Goal: Task Accomplishment & Management: Use online tool/utility

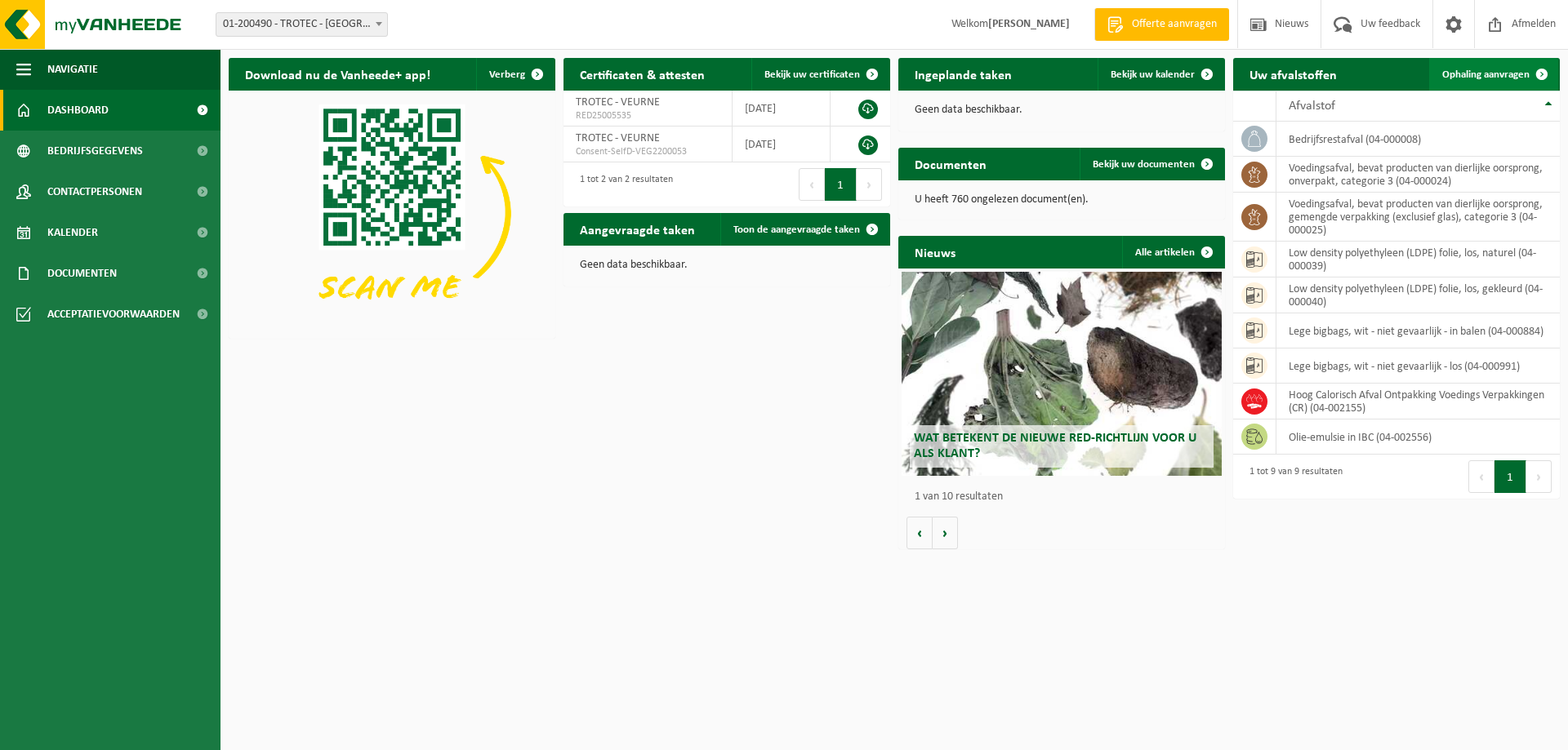
click at [1510, 72] on span "Ophaling aanvragen" at bounding box center [1486, 75] width 88 height 11
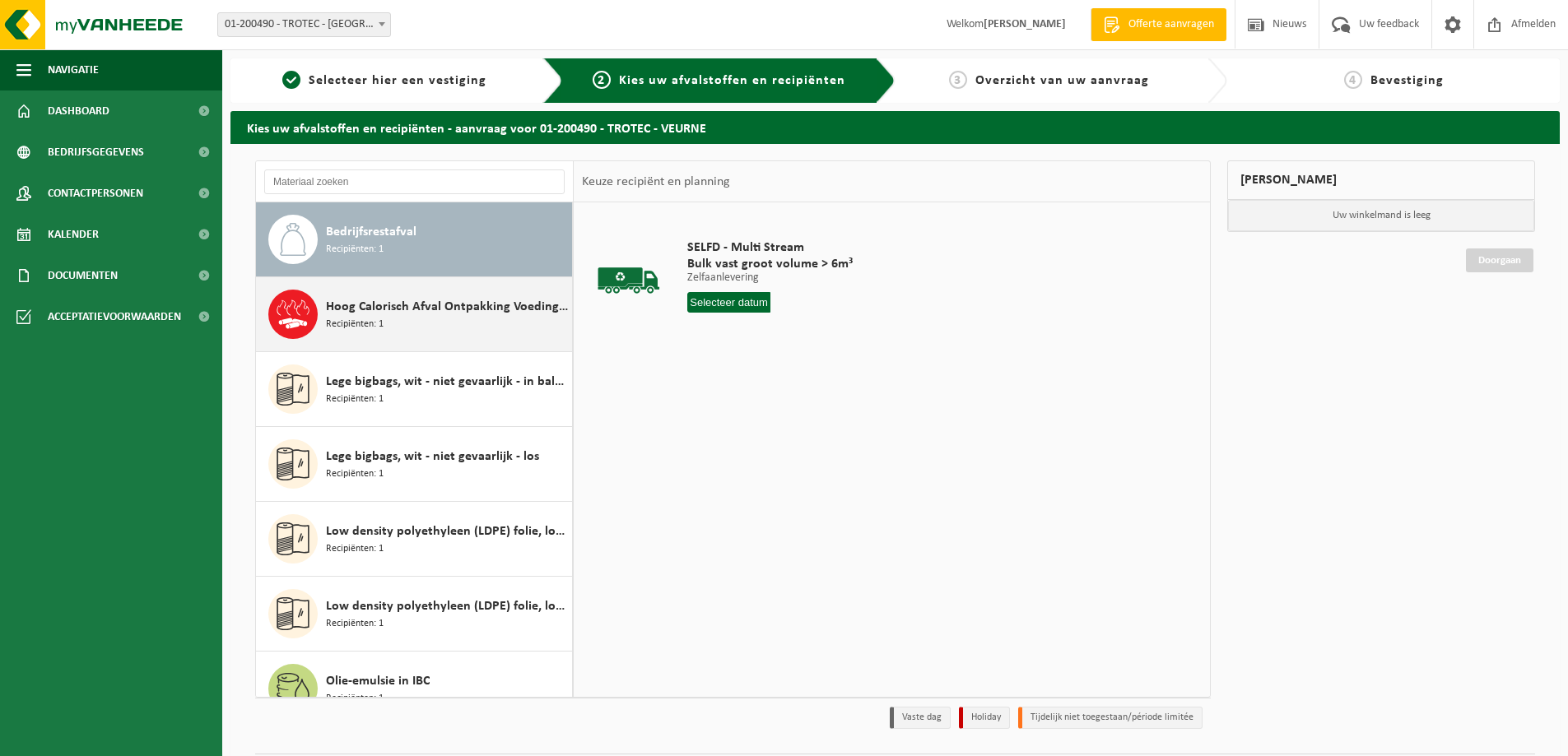
click at [433, 323] on div "Hoog Calorisch Afval Ontpakking Voedings Verpakkingen (CR) Recipiënten: 1" at bounding box center [447, 314] width 242 height 50
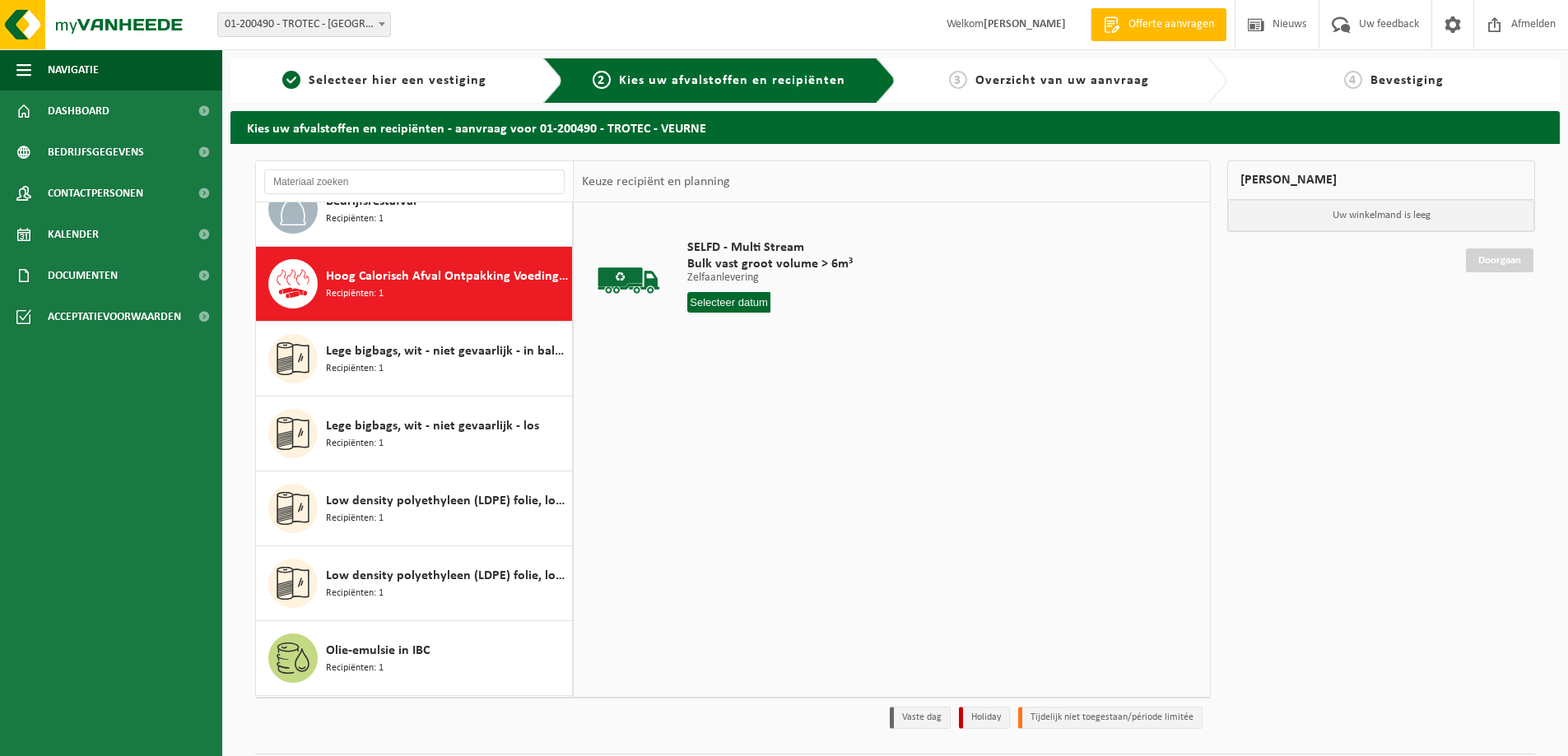
scroll to position [75, 0]
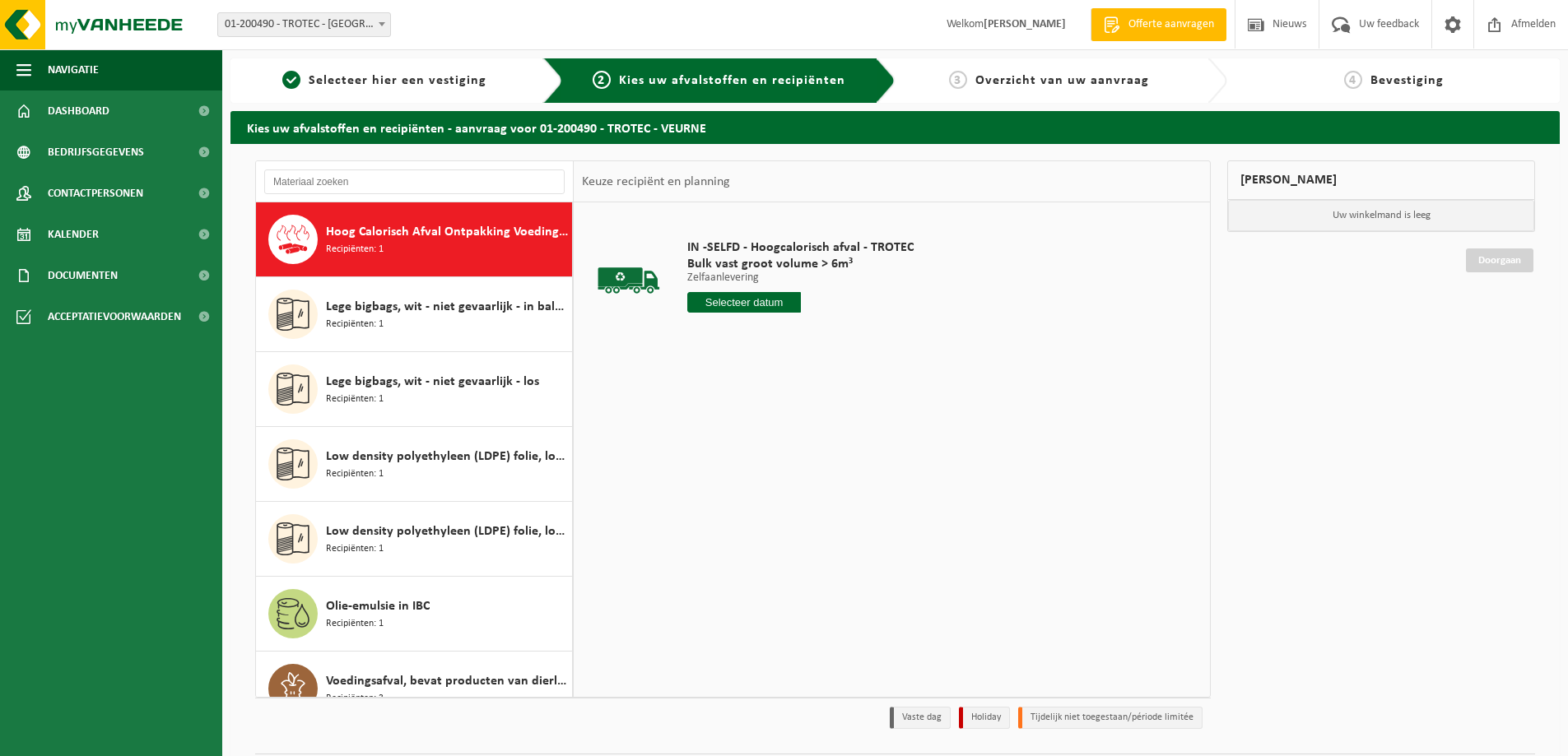
click at [732, 304] on input "text" at bounding box center [744, 302] width 114 height 21
drag, startPoint x: 734, startPoint y: 508, endPoint x: 744, endPoint y: 494, distance: 17.2
click at [734, 507] on div "26" at bounding box center [732, 501] width 29 height 26
type input "Van 2025-08-26"
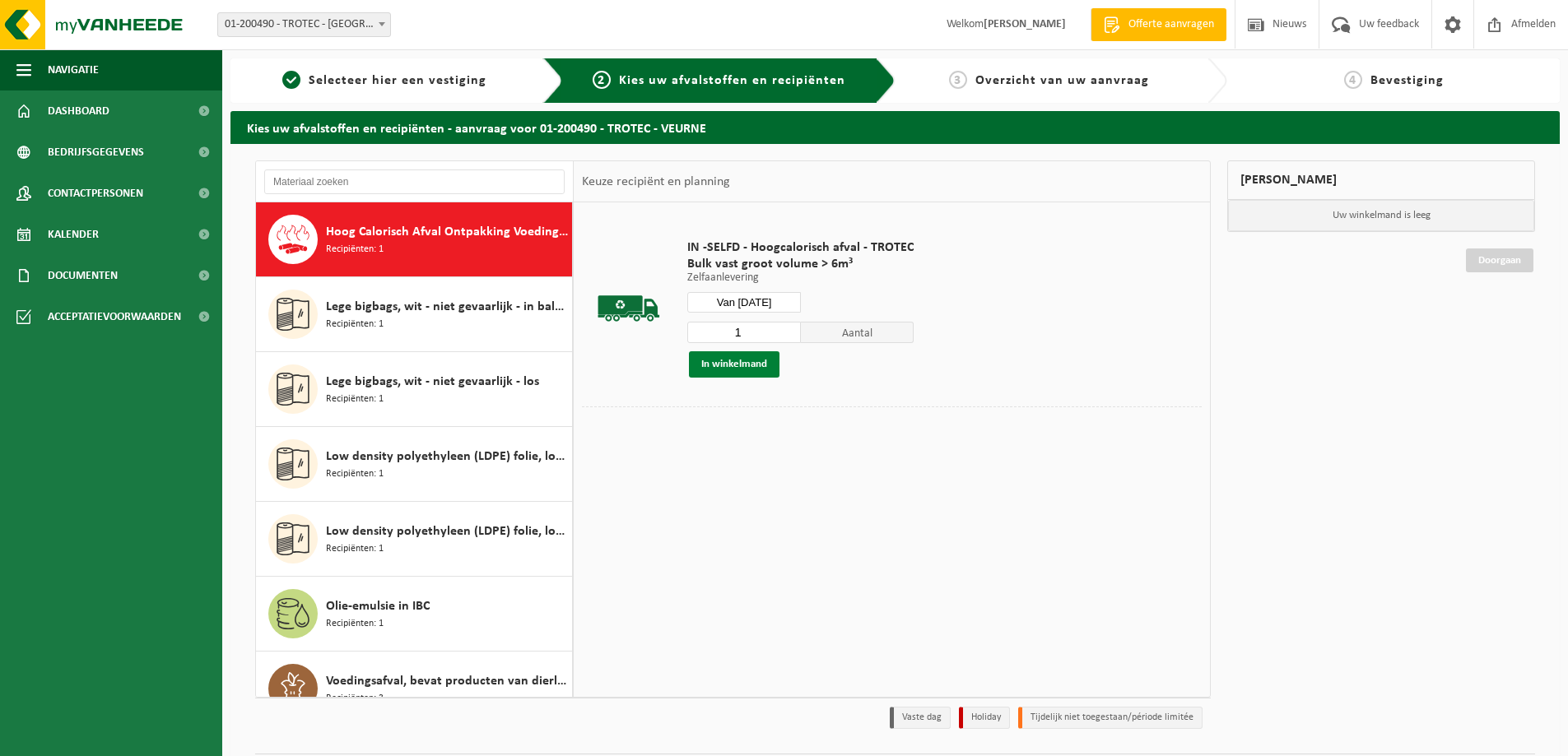
click at [707, 353] on button "In winkelmand" at bounding box center [734, 364] width 90 height 26
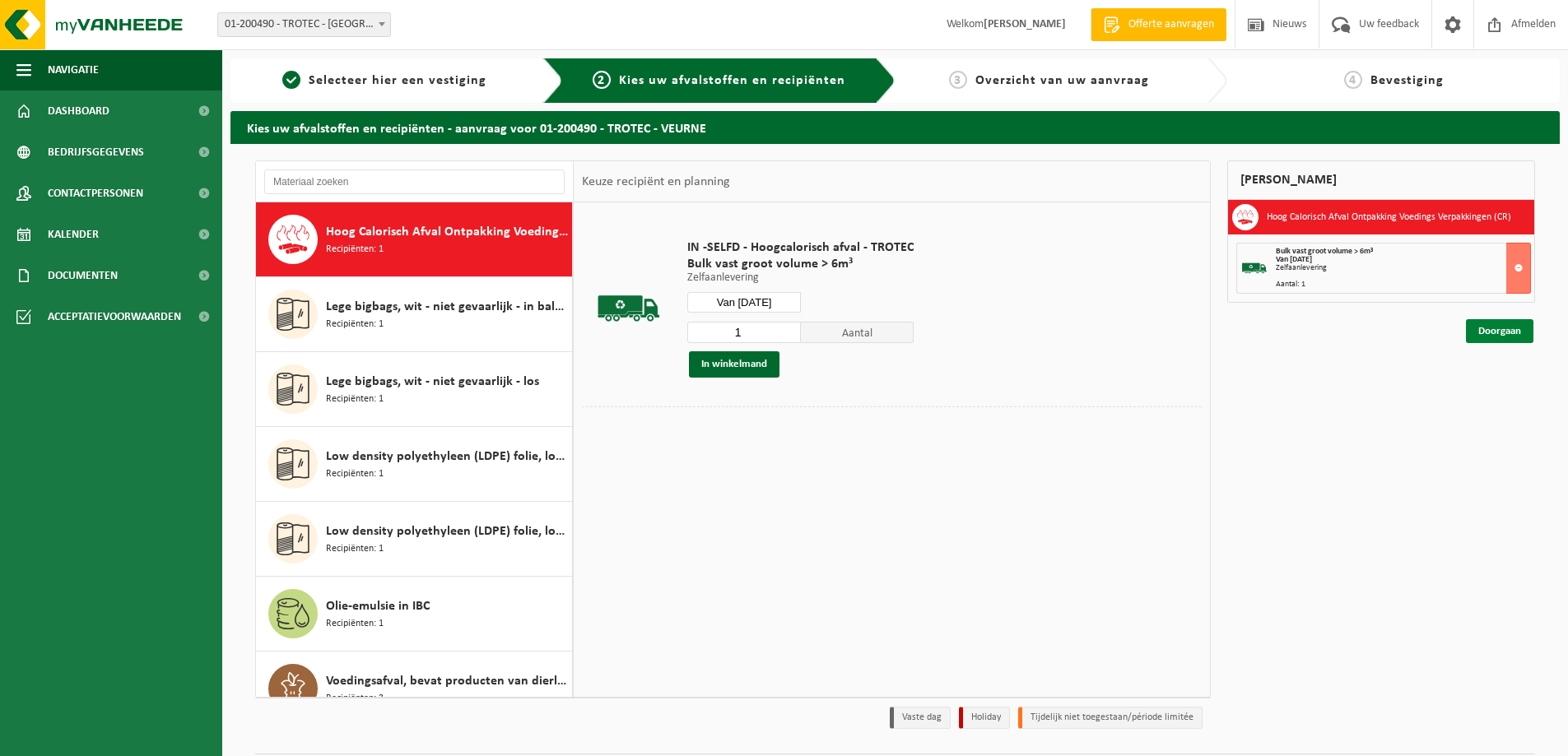
click at [1500, 323] on link "Doorgaan" at bounding box center [1500, 331] width 68 height 23
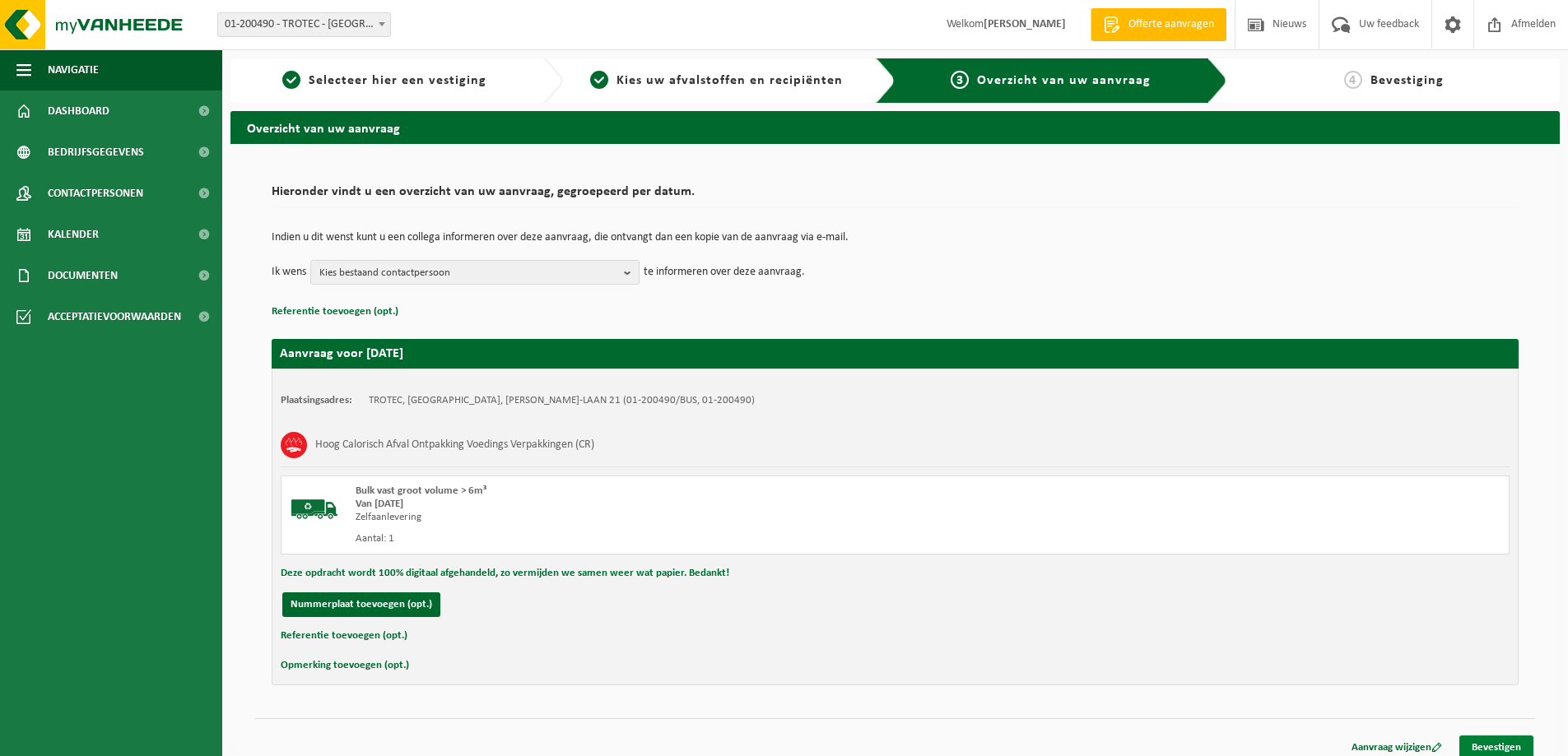
click at [1502, 746] on link "Bevestigen" at bounding box center [1496, 748] width 74 height 23
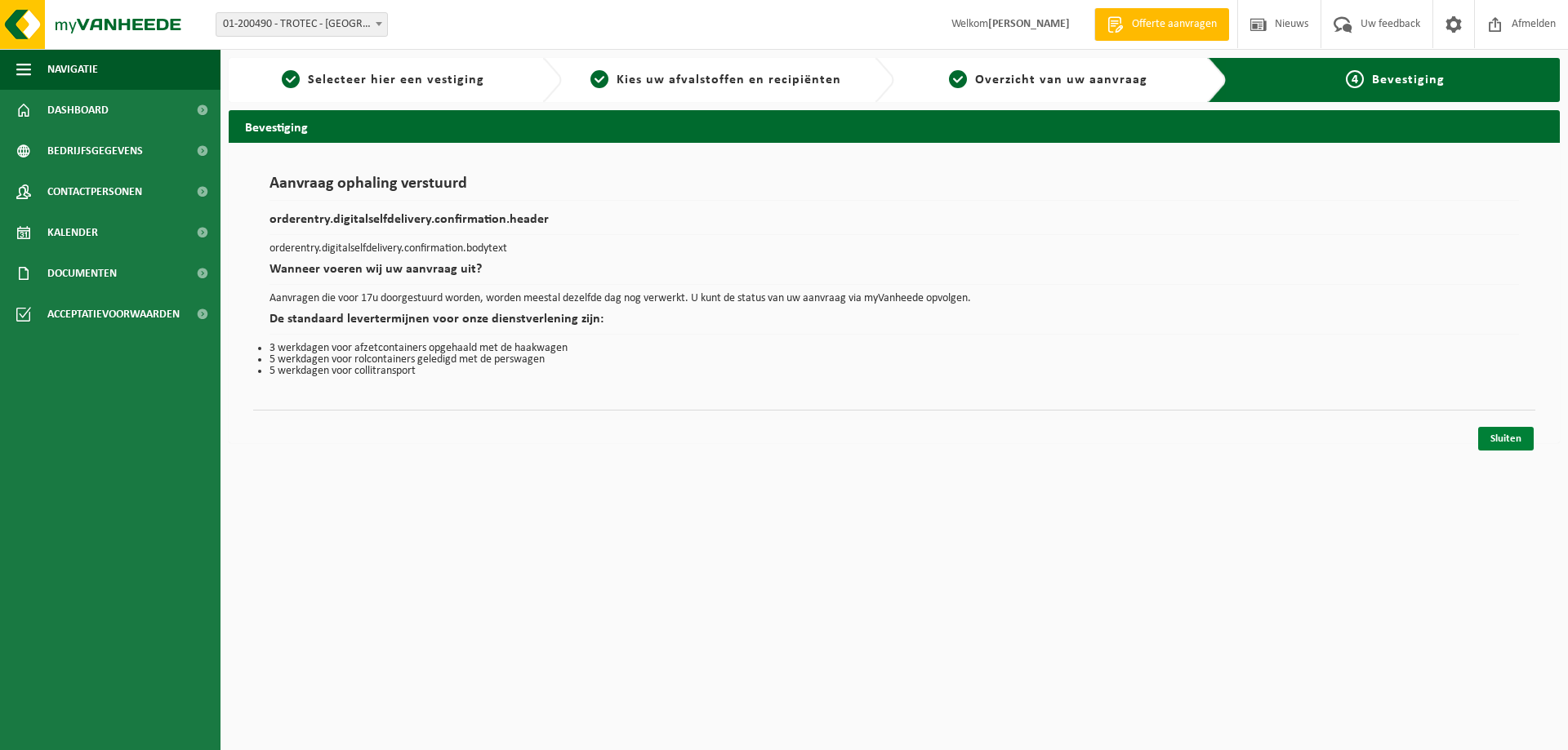
click at [1503, 436] on link "Sluiten" at bounding box center [1505, 439] width 55 height 23
